Goal: Information Seeking & Learning: Learn about a topic

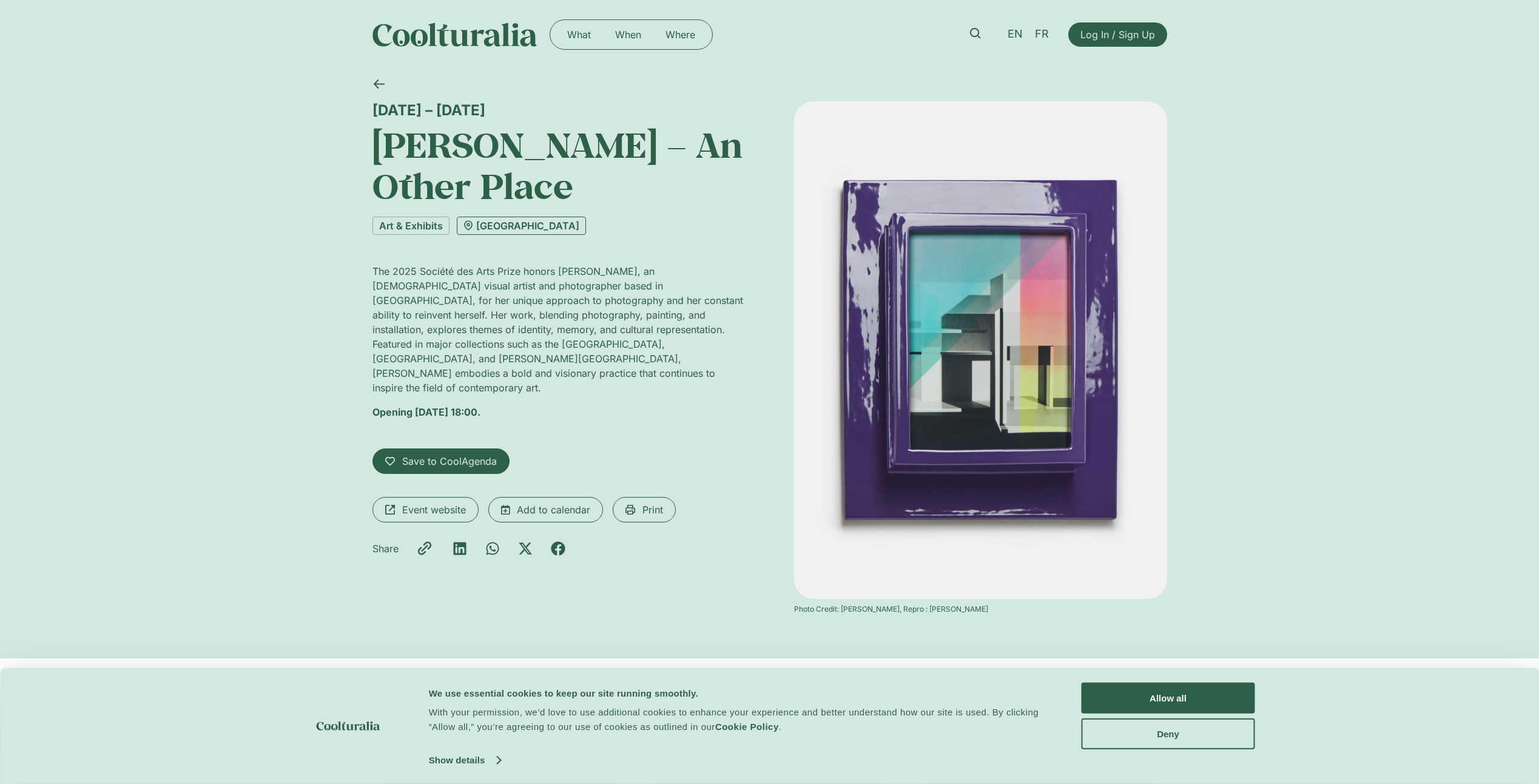
click at [509, 231] on link "[GEOGRAPHIC_DATA]" at bounding box center [521, 226] width 129 height 18
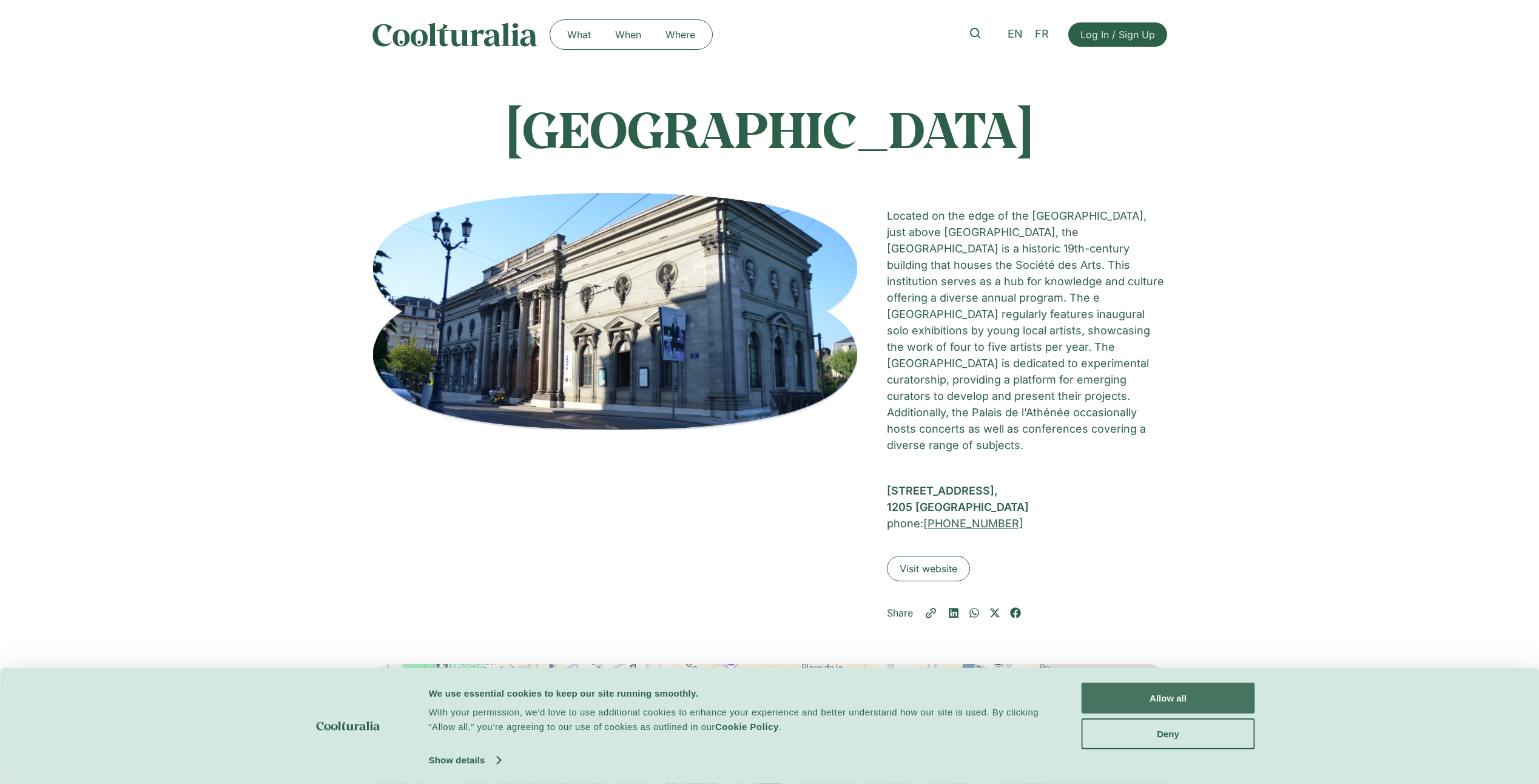
click at [1207, 701] on button "Allow all" at bounding box center [1169, 697] width 174 height 31
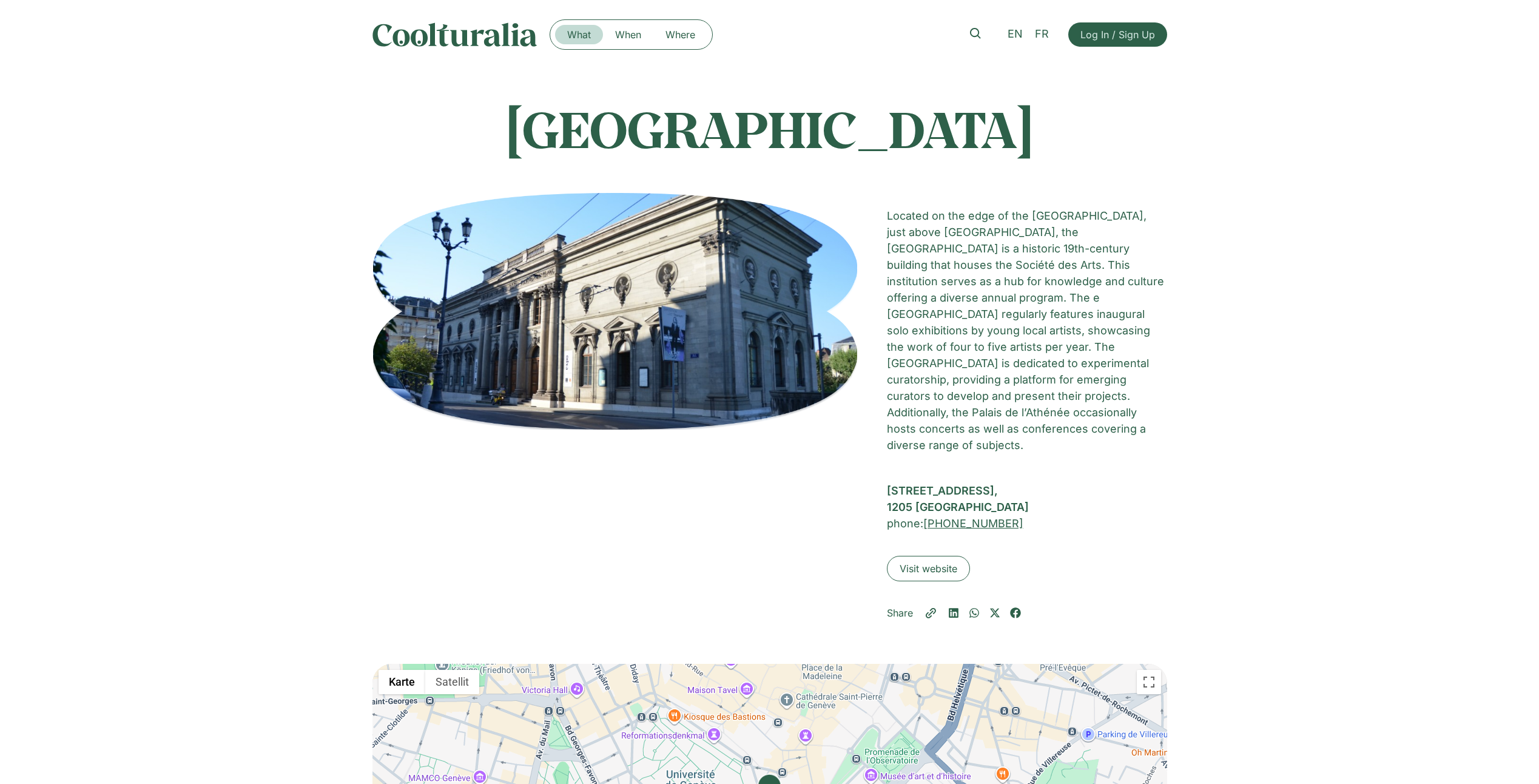
click at [583, 36] on link "What" at bounding box center [578, 34] width 48 height 19
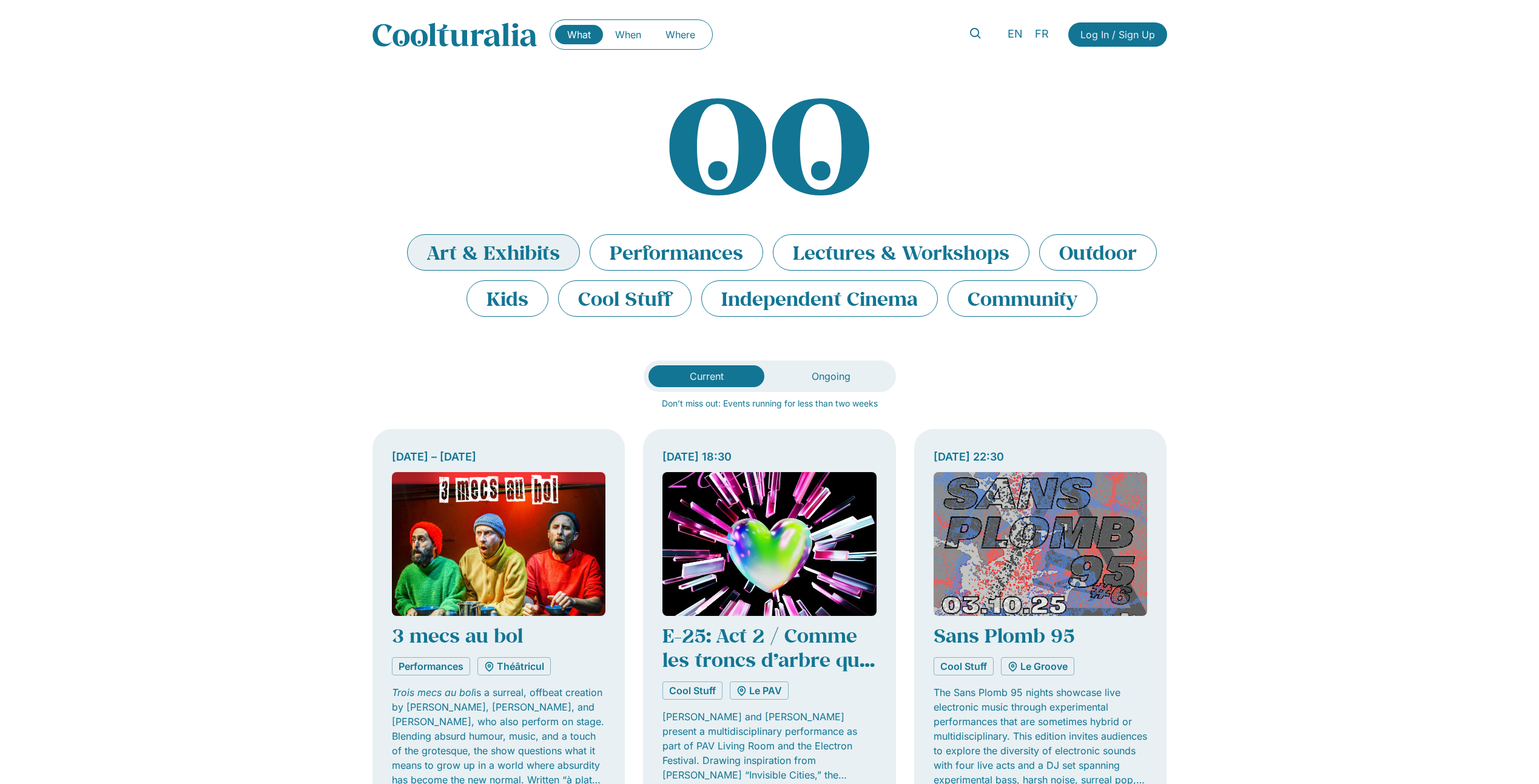
click at [535, 245] on li "Art & Exhibits" at bounding box center [493, 253] width 173 height 37
